Goal: Information Seeking & Learning: Learn about a topic

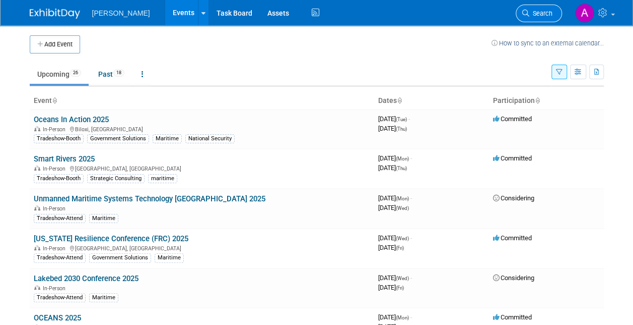
click at [531, 16] on span "Search" at bounding box center [541, 14] width 23 height 8
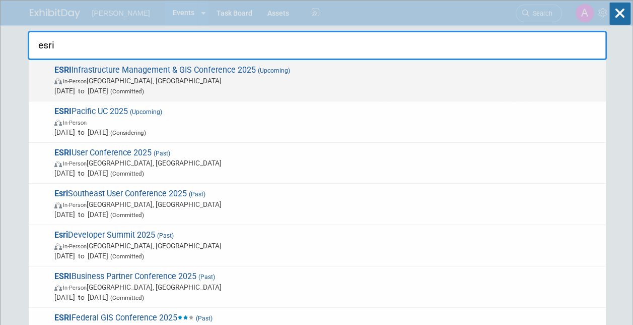
type input "esri"
click at [137, 67] on span "ESRI Infrastructure Management & GIS Conference 2025 (Upcoming) In-Person Palm …" at bounding box center [326, 80] width 550 height 31
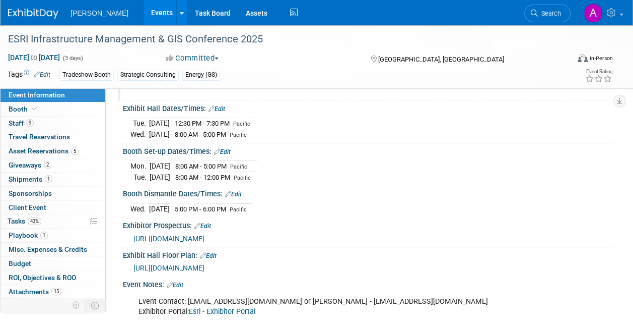
scroll to position [101, 0]
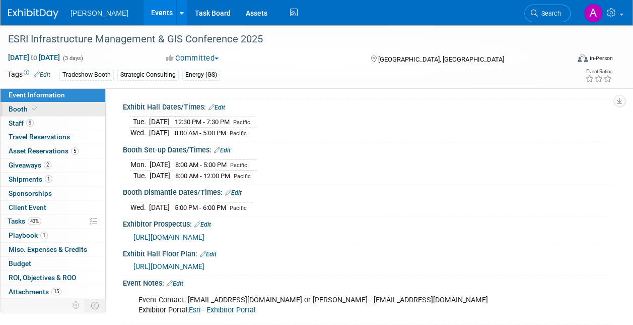
click at [37, 105] on span "Booth" at bounding box center [24, 109] width 31 height 8
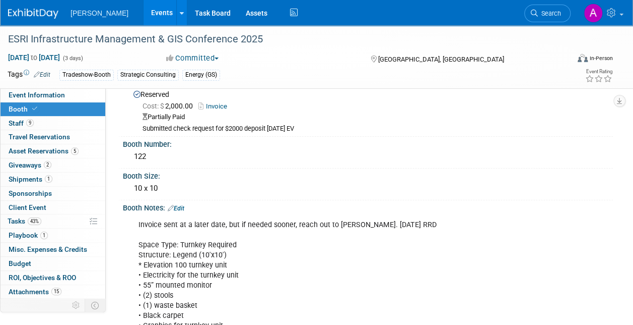
scroll to position [13, 0]
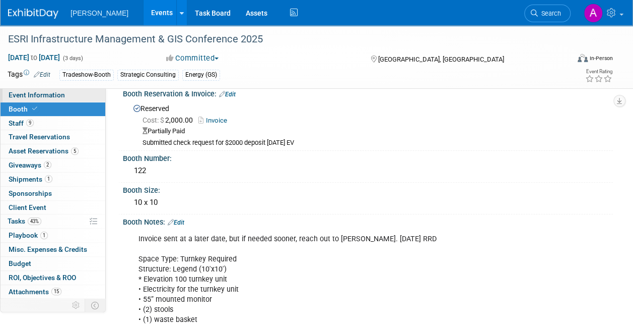
click at [34, 97] on span "Event Information" at bounding box center [37, 95] width 56 height 8
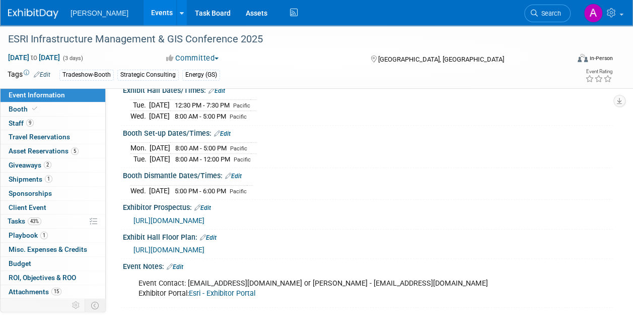
scroll to position [151, 0]
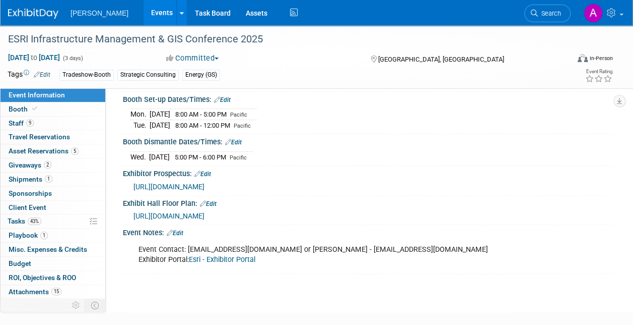
click at [215, 256] on link "Esri - Exhibitor Portal" at bounding box center [222, 259] width 67 height 9
